Goal: Information Seeking & Learning: Learn about a topic

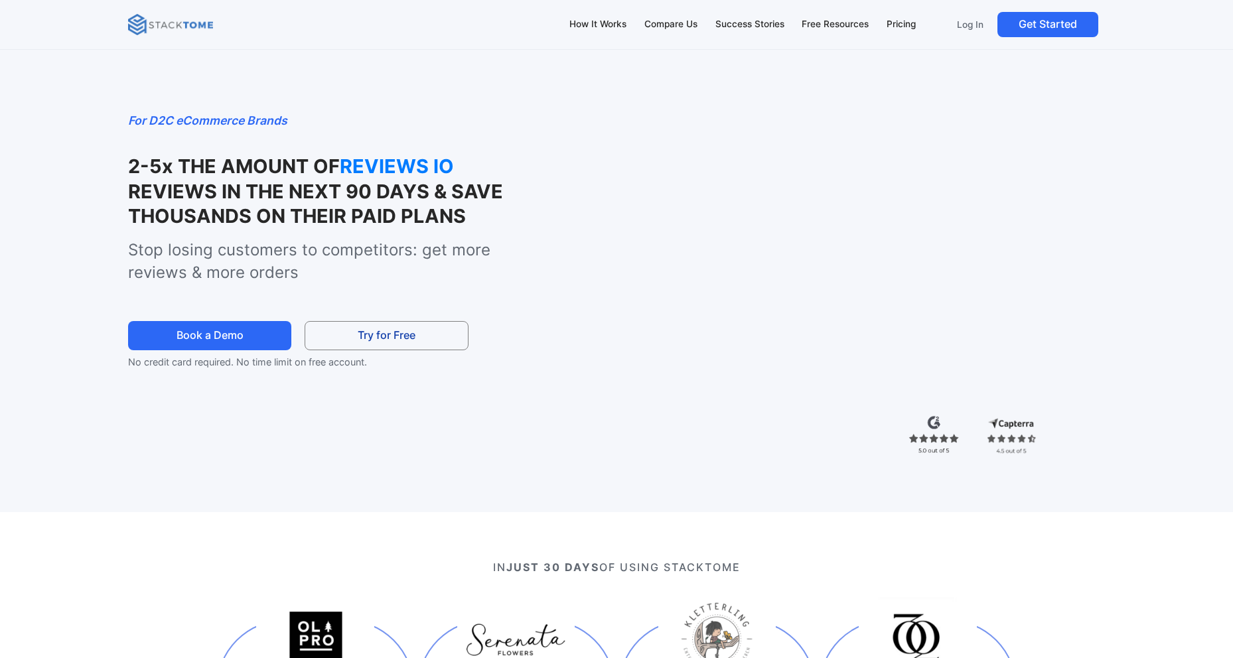
click at [451, 216] on strong "REVIEWS IN THE NEXT 90 DAYS & SAVE THOUSANDS ON THEIR PAID PLANS" at bounding box center [315, 204] width 375 height 48
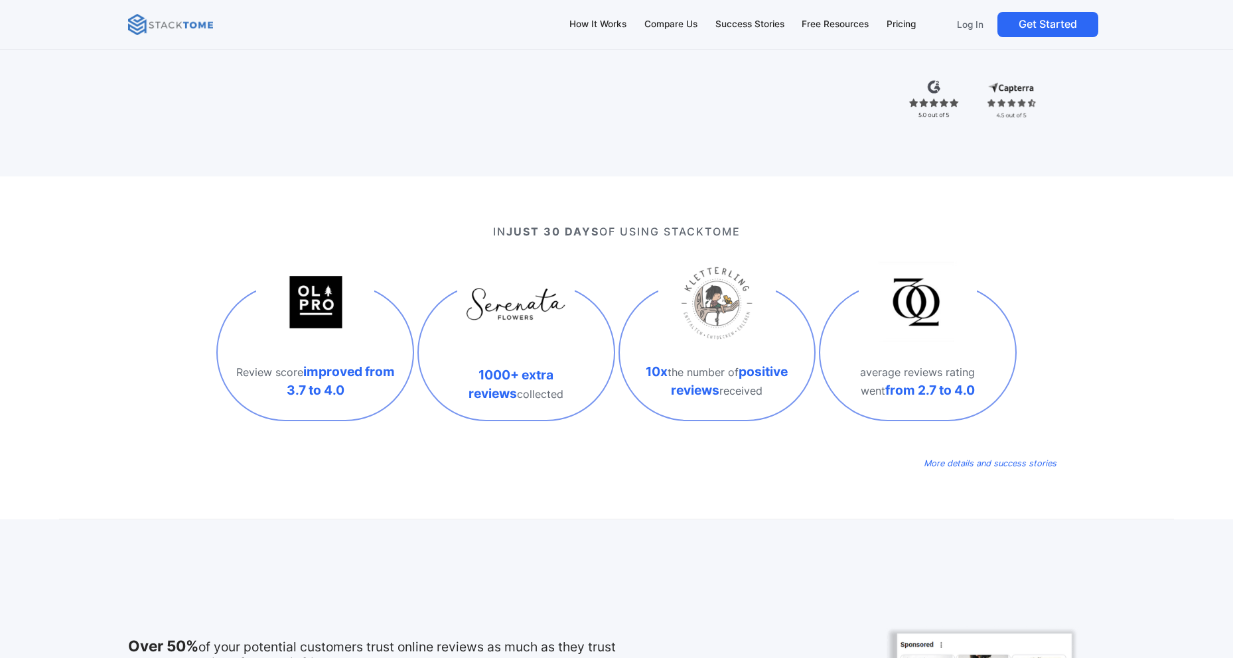
scroll to position [350, 0]
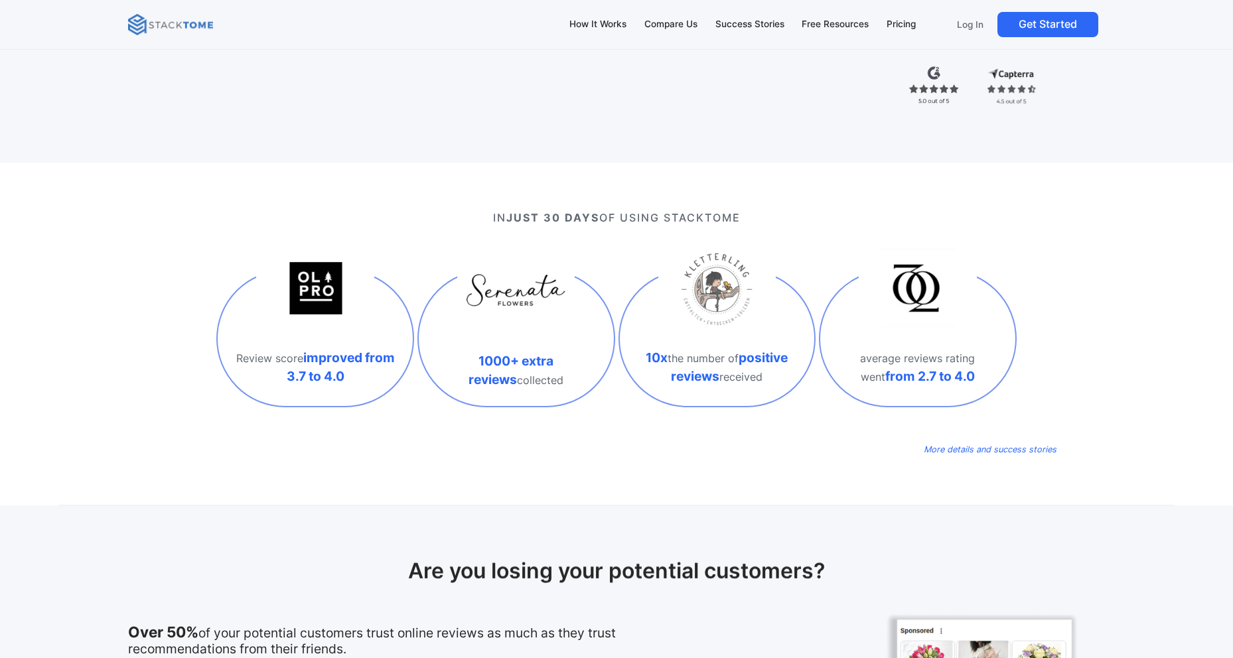
click at [553, 358] on strong "1000+ extra reviews" at bounding box center [511, 370] width 85 height 35
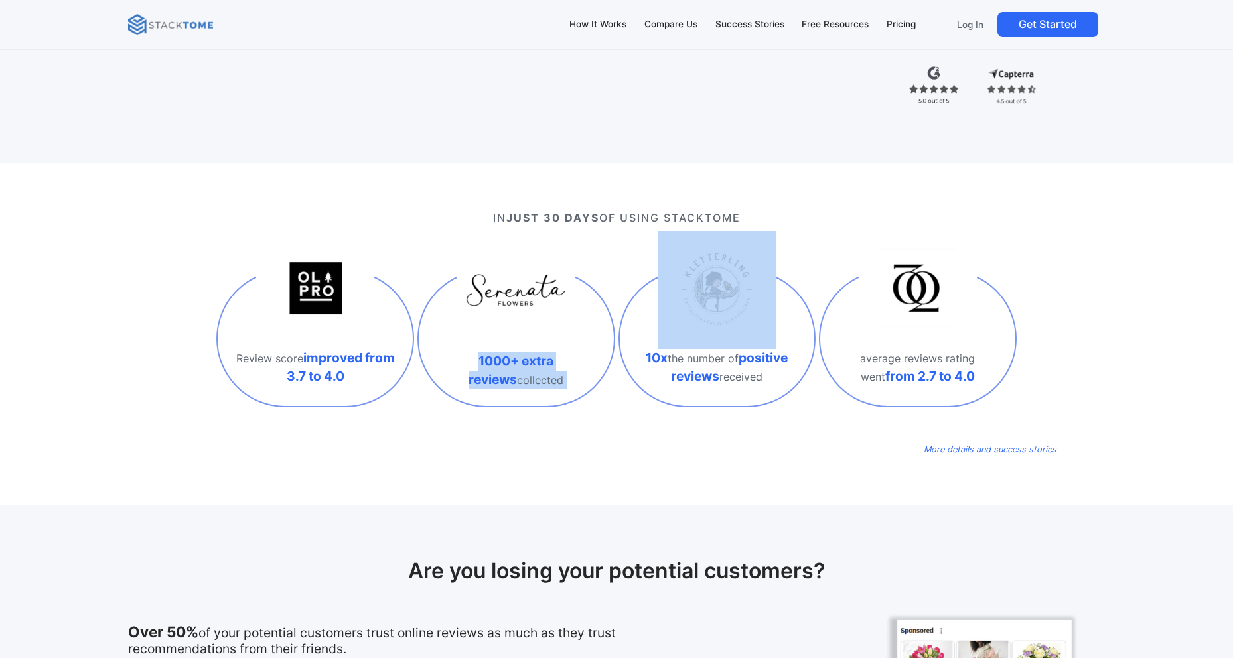
click at [546, 362] on strong "1000+ extra reviews" at bounding box center [511, 370] width 85 height 35
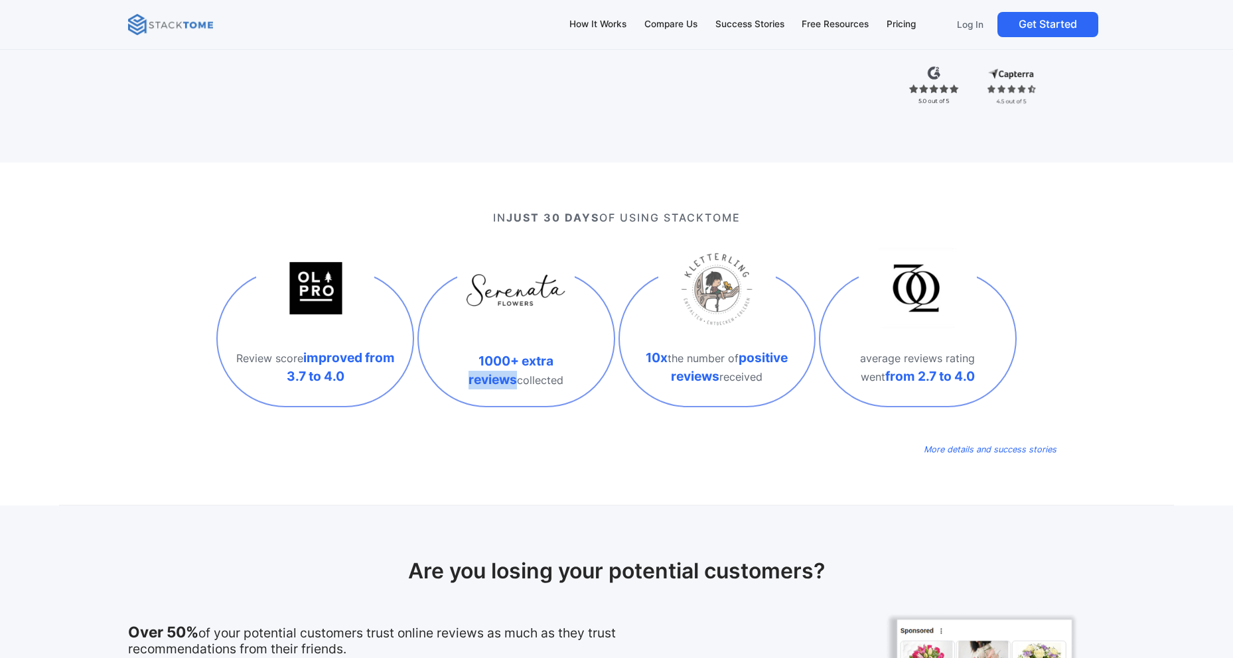
click at [546, 362] on strong "1000+ extra reviews" at bounding box center [511, 370] width 85 height 35
click at [553, 366] on strong "1000+ extra reviews" at bounding box center [511, 370] width 85 height 35
drag, startPoint x: 593, startPoint y: 360, endPoint x: 443, endPoint y: 359, distance: 150.0
click at [443, 359] on p "1000+ extra reviews collected" at bounding box center [516, 370] width 169 height 37
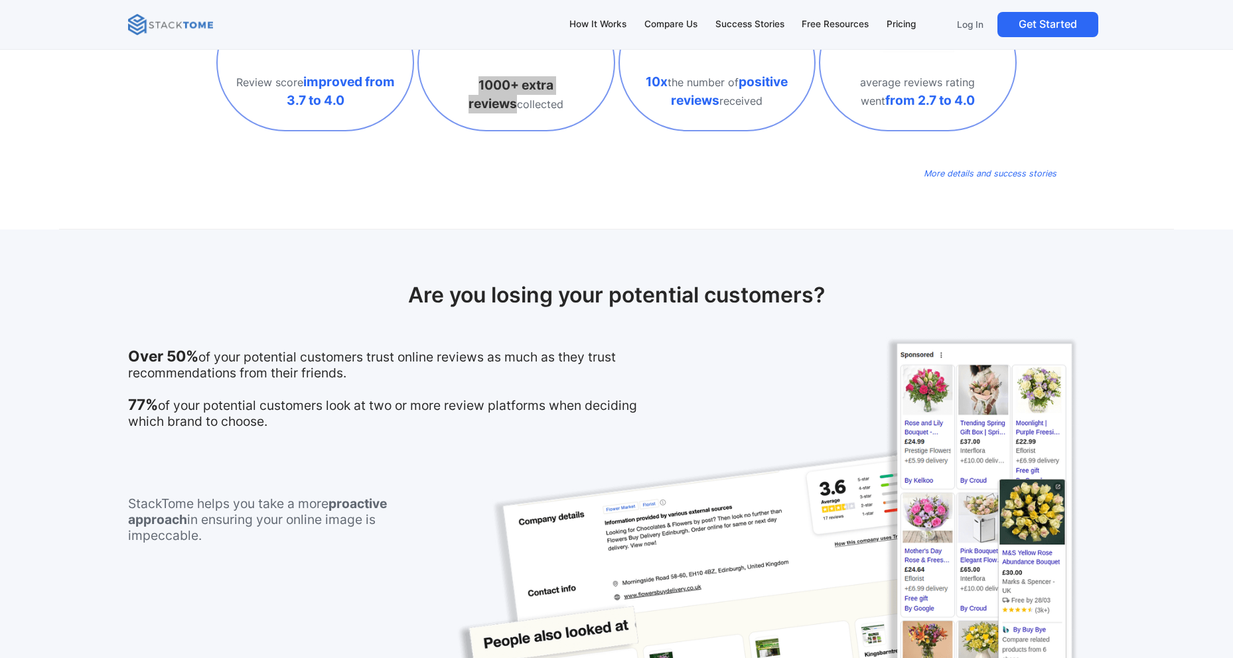
scroll to position [680, 0]
